Goal: Communication & Community: Answer question/provide support

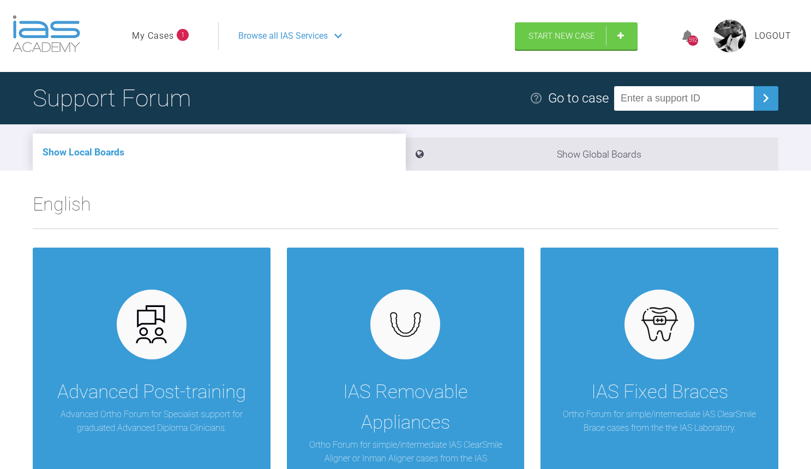
click at [155, 34] on link "My Cases" at bounding box center [153, 36] width 42 height 14
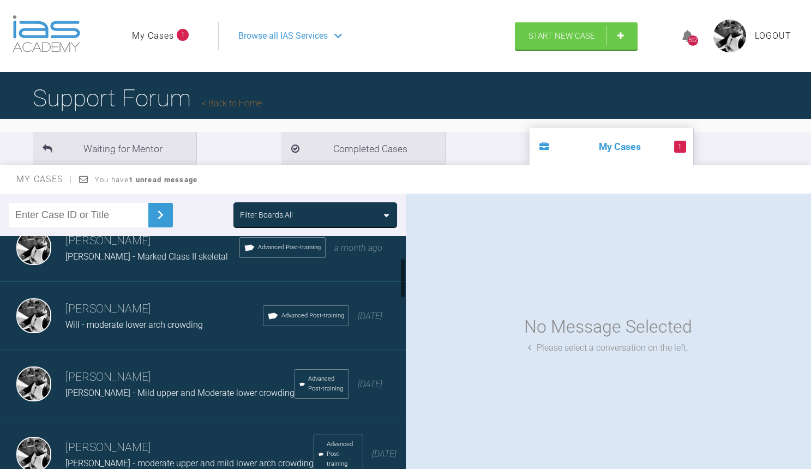
scroll to position [161, 0]
click at [145, 378] on h3 "[PERSON_NAME]" at bounding box center [179, 375] width 229 height 19
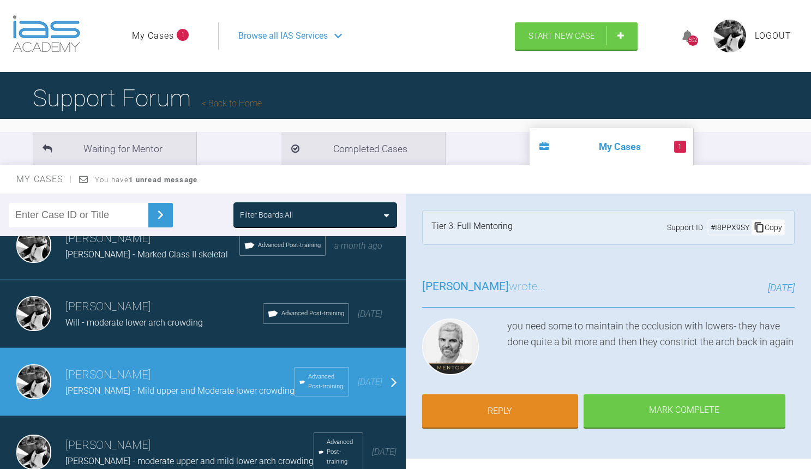
scroll to position [0, 0]
click at [536, 398] on link "Reply" at bounding box center [500, 412] width 156 height 34
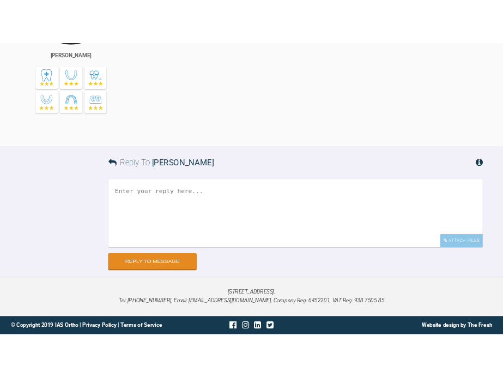
scroll to position [10339, 0]
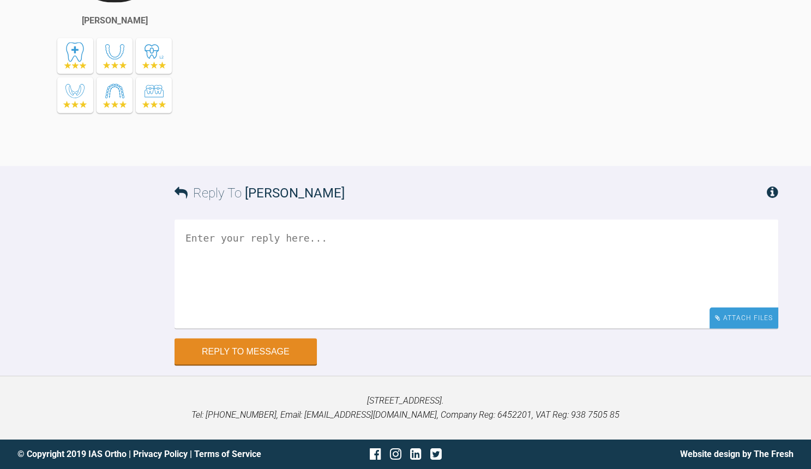
click at [723, 327] on div "Attach Files" at bounding box center [743, 317] width 69 height 21
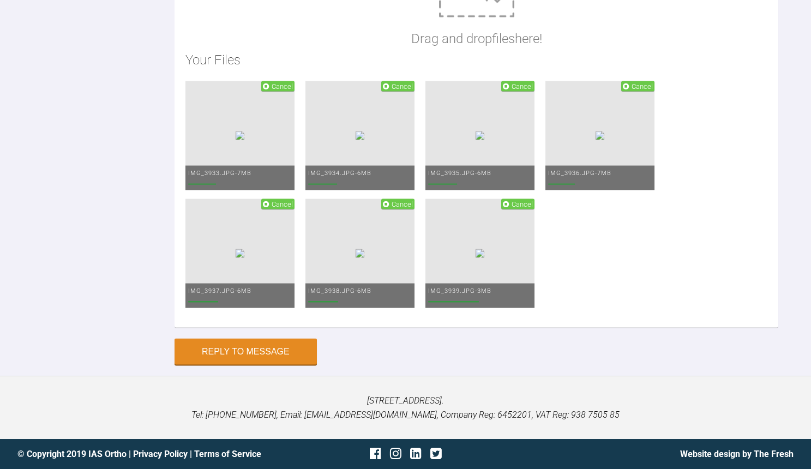
scroll to position [10518, 0]
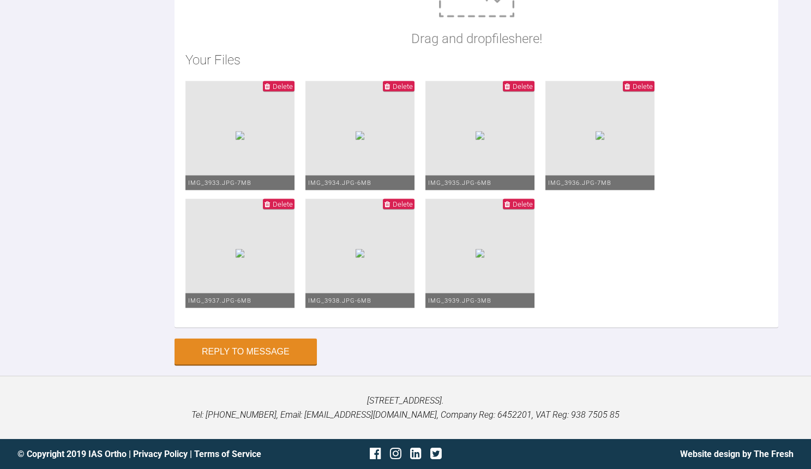
scroll to position [3, 0]
type textarea "[PERSON_NAME] into 014 with continued under wire p/c 2-2 016 next time He has a…"
click at [232, 349] on button "Reply to Message" at bounding box center [245, 353] width 142 height 26
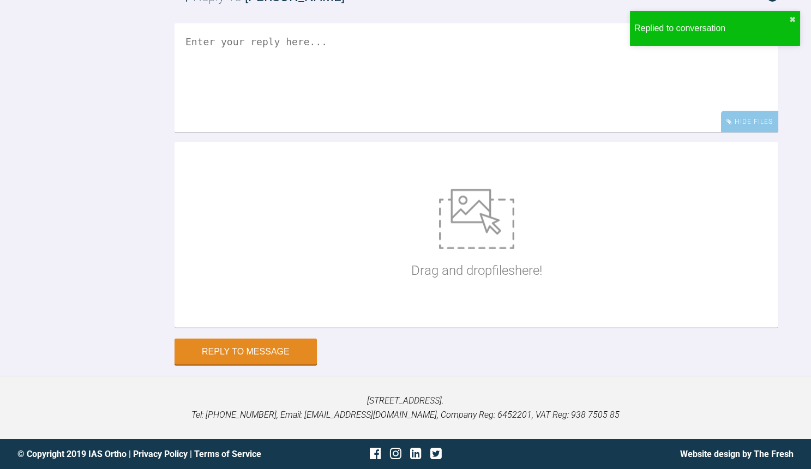
scroll to position [0, 0]
